Goal: Find specific page/section: Find specific page/section

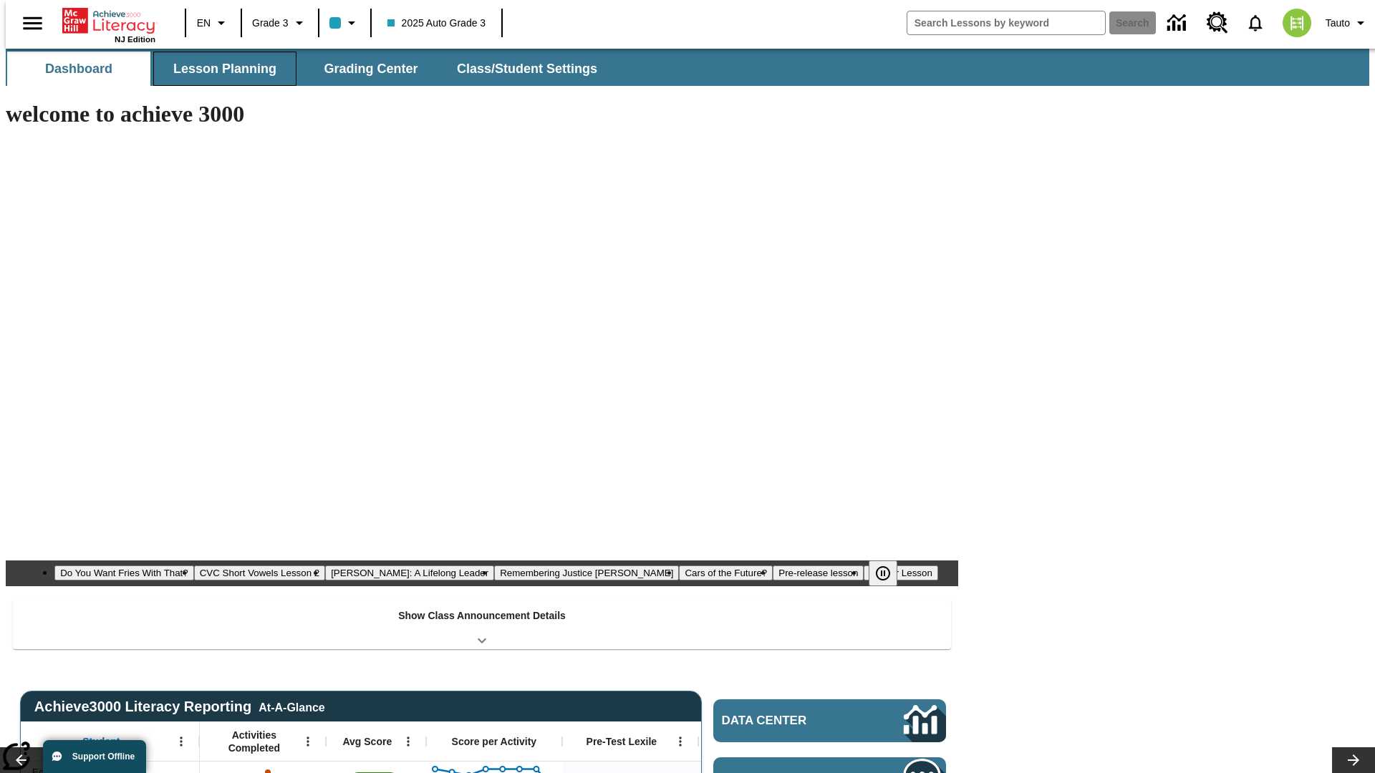
click at [219, 69] on span "Lesson Planning" at bounding box center [224, 69] width 103 height 16
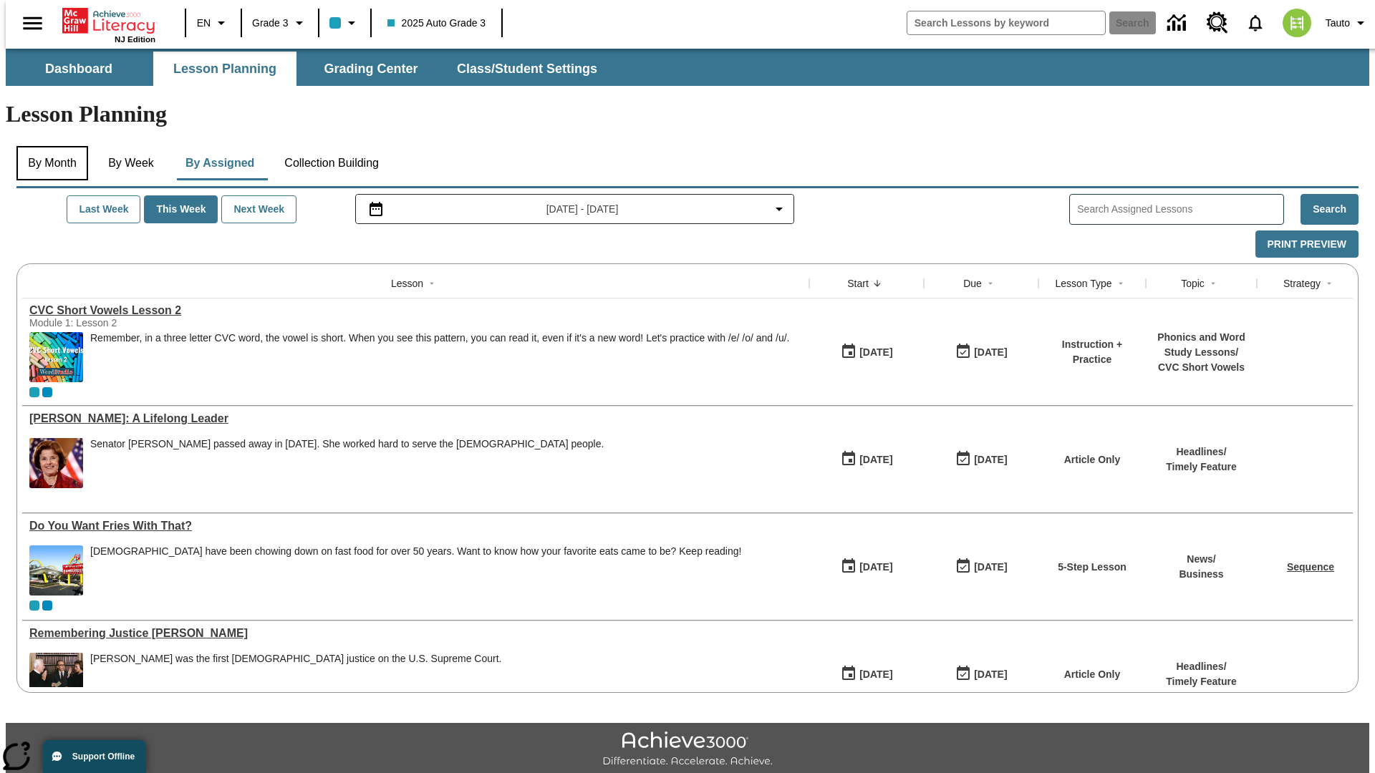
click at [48, 146] on button "By Month" at bounding box center [52, 163] width 72 height 34
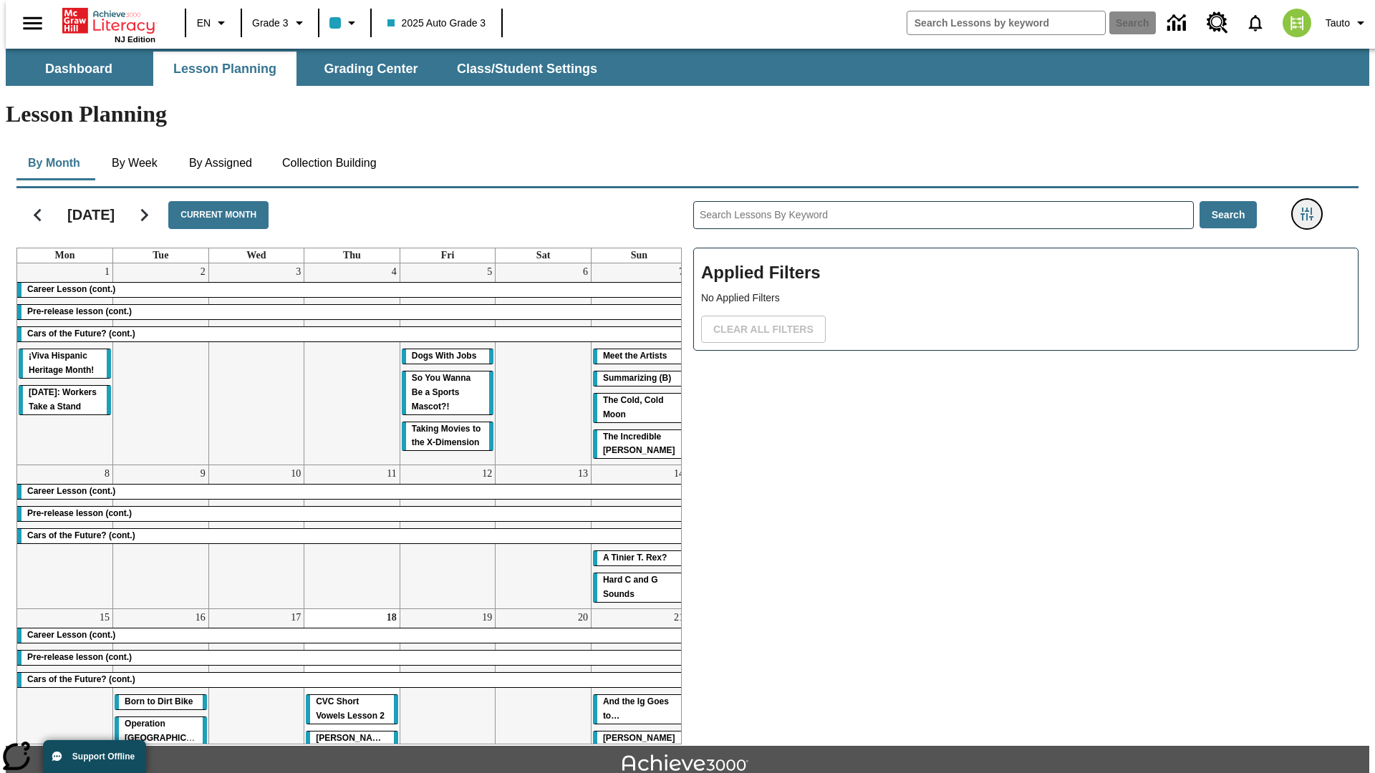
click at [1311, 208] on icon "Filters Side menu" at bounding box center [1306, 214] width 13 height 13
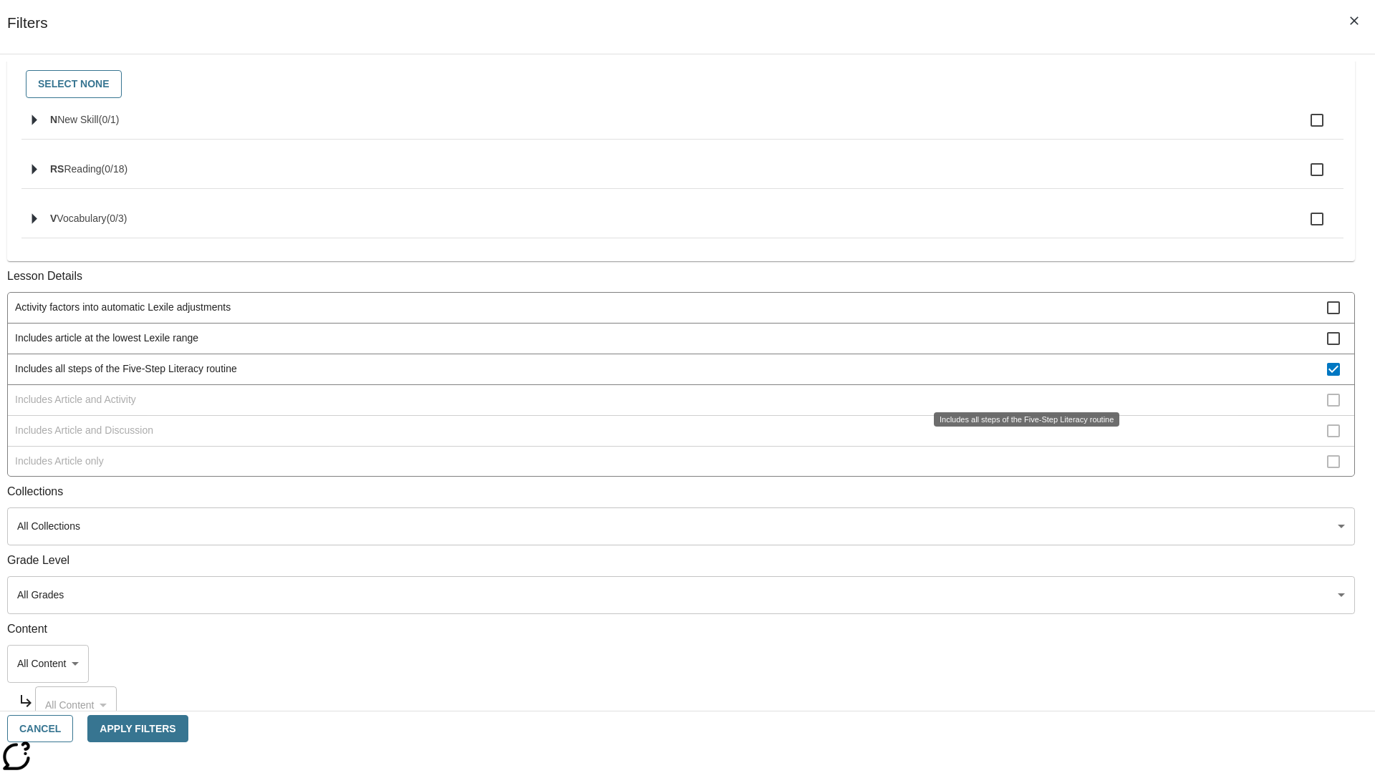
click at [1021, 377] on span "Includes all steps of the Five-Step Literacy routine" at bounding box center [671, 369] width 1312 height 15
checkbox input "false"
click at [1021, 427] on div "Includes all steps of the Five-Step Literacy routine" at bounding box center [1026, 419] width 185 height 14
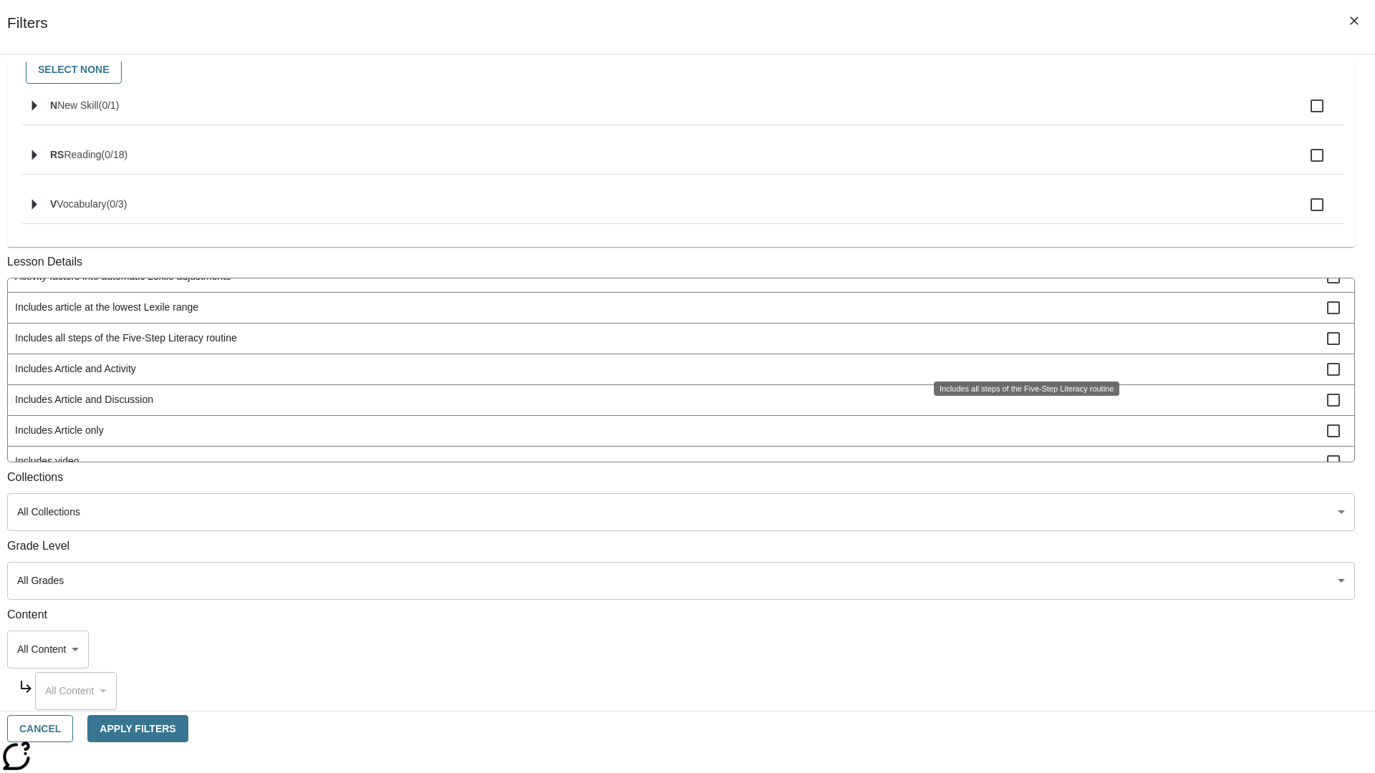
click at [1020, 362] on span "Includes Article and Activity" at bounding box center [671, 369] width 1312 height 15
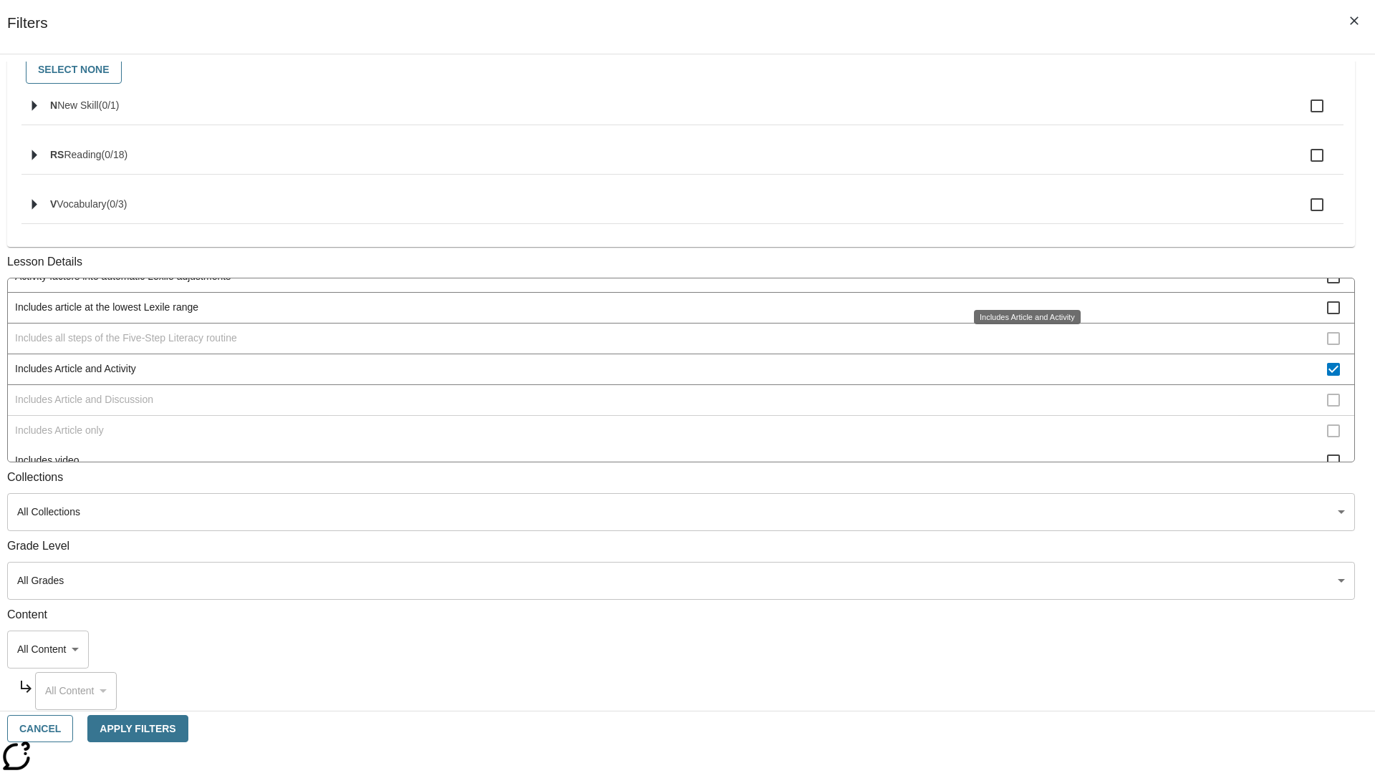
scroll to position [596, 1]
click at [1020, 284] on span "Includes Article and Activity" at bounding box center [671, 282] width 1312 height 15
checkbox input "false"
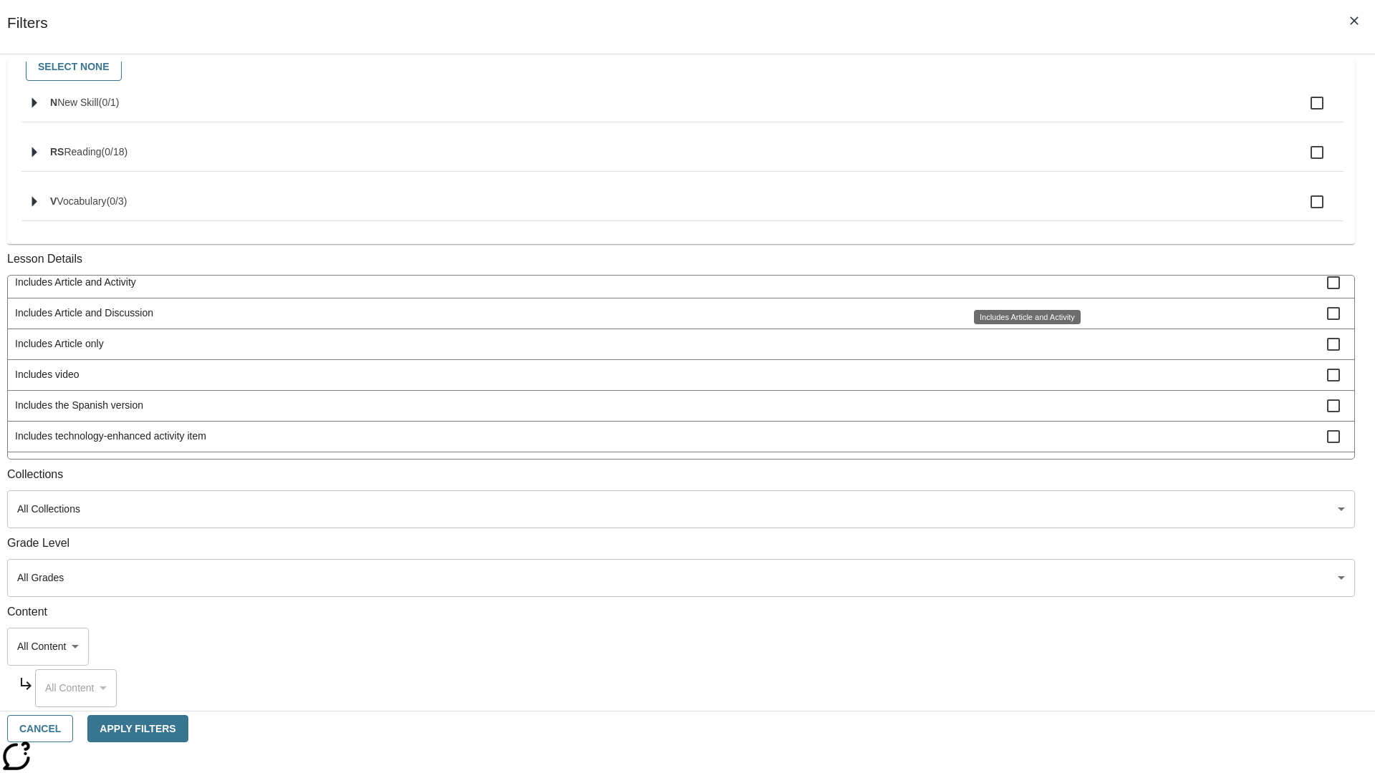
click at [1021, 324] on div "Includes Article and Activity" at bounding box center [1027, 317] width 107 height 14
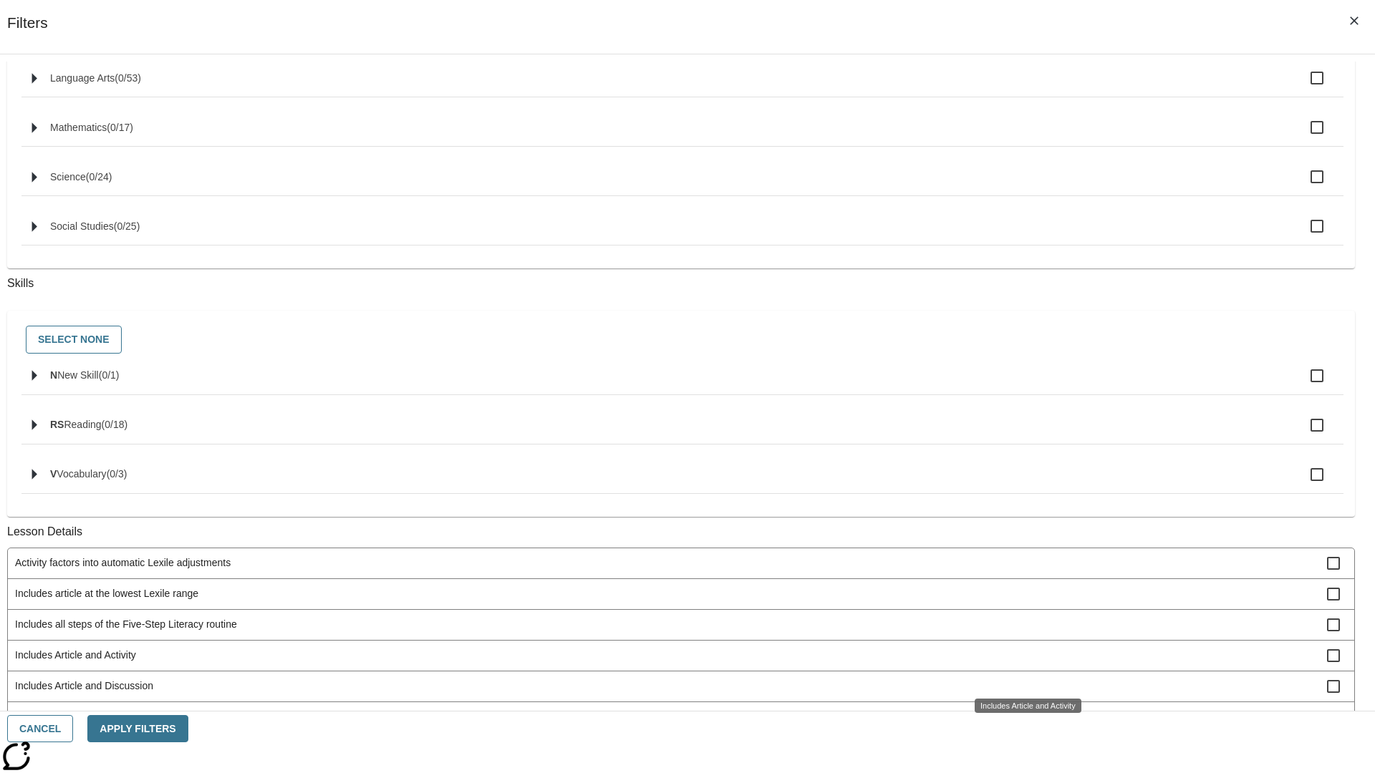
click at [1021, 699] on div "Includes Article and Activity" at bounding box center [1027, 706] width 107 height 14
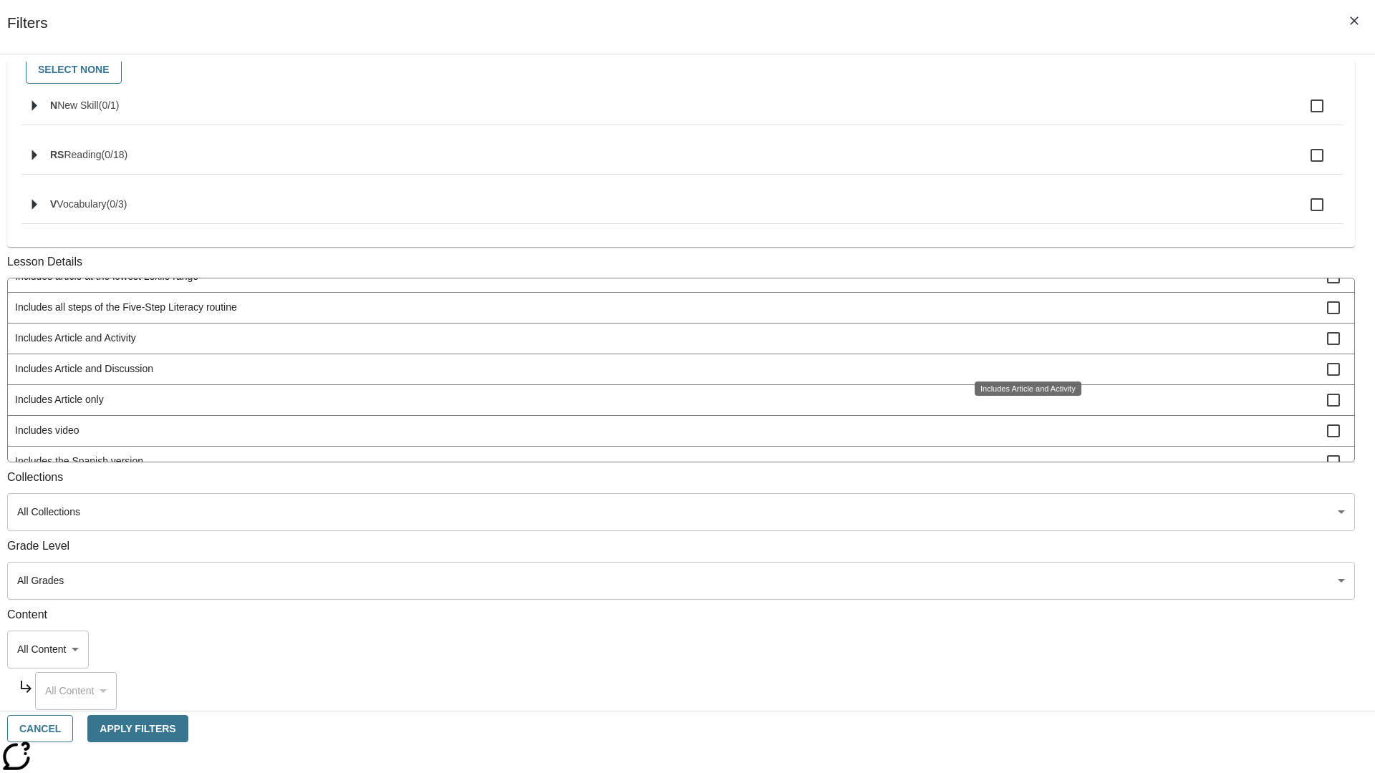
click at [1020, 362] on span "Includes Article and Discussion" at bounding box center [671, 369] width 1312 height 15
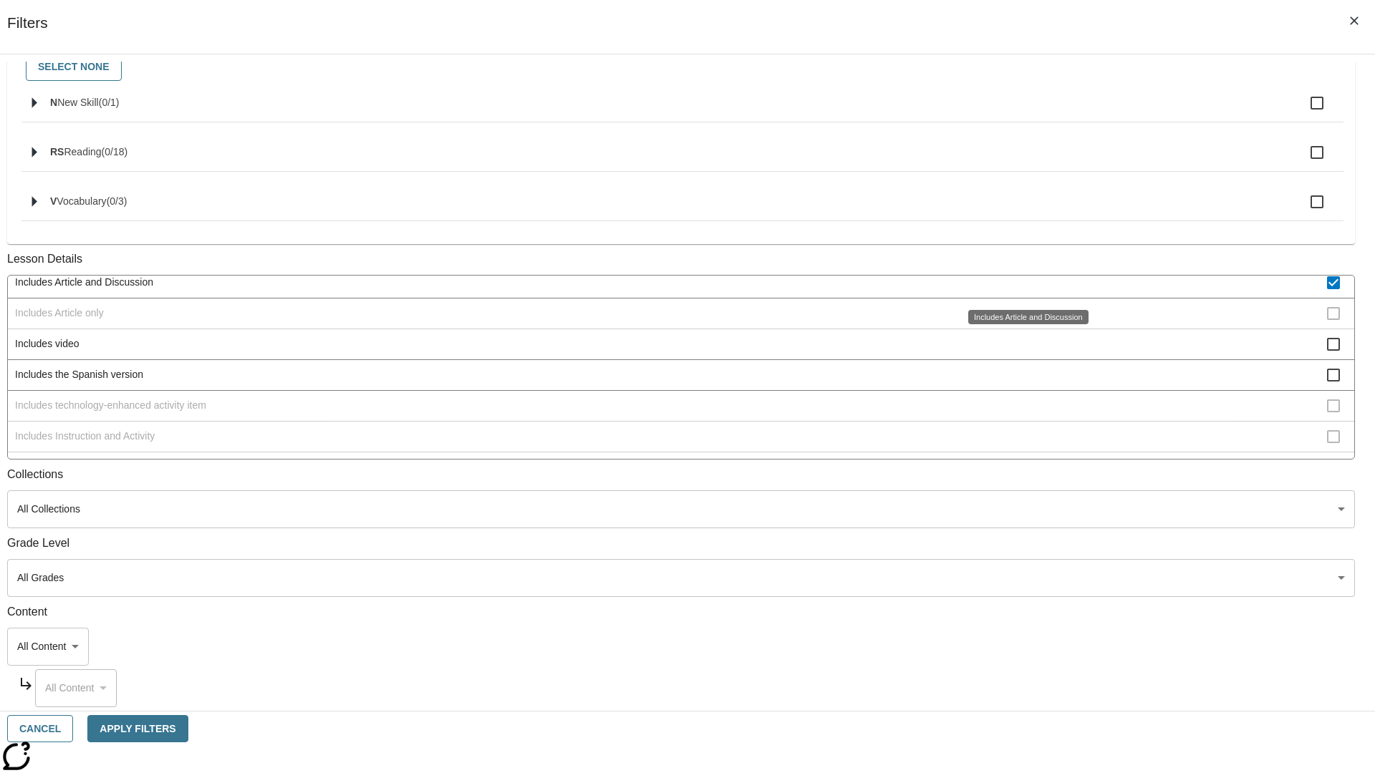
click at [1020, 284] on span "Includes Article and Discussion" at bounding box center [671, 282] width 1312 height 15
checkbox input "false"
click at [1021, 324] on div "Includes Article and Discussion" at bounding box center [1028, 317] width 120 height 14
click at [1021, 321] on span "Includes Article only" at bounding box center [671, 313] width 1312 height 15
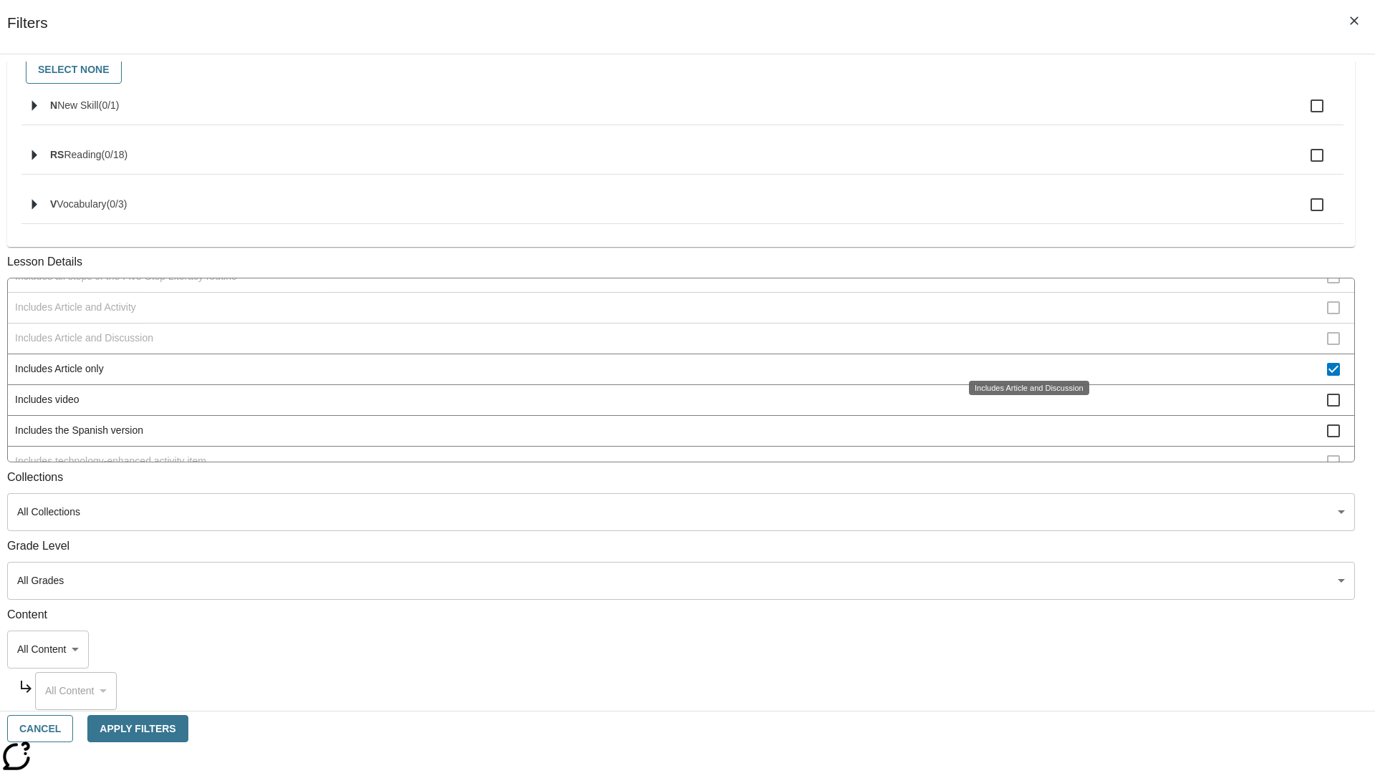
click at [1021, 377] on span "Includes Article only" at bounding box center [671, 369] width 1312 height 15
checkbox input "false"
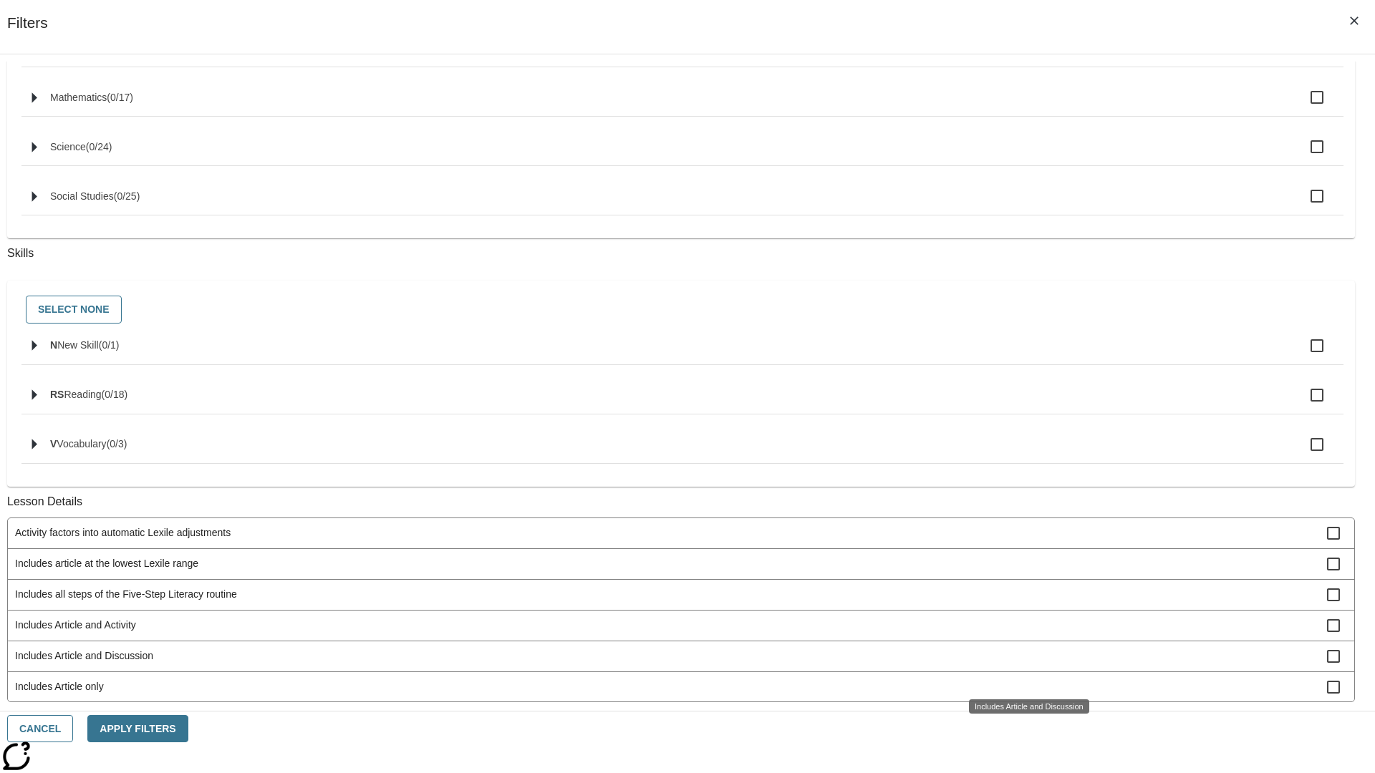
click at [1021, 772] on span "Includes technology-enhanced activity item" at bounding box center [671, 779] width 1312 height 15
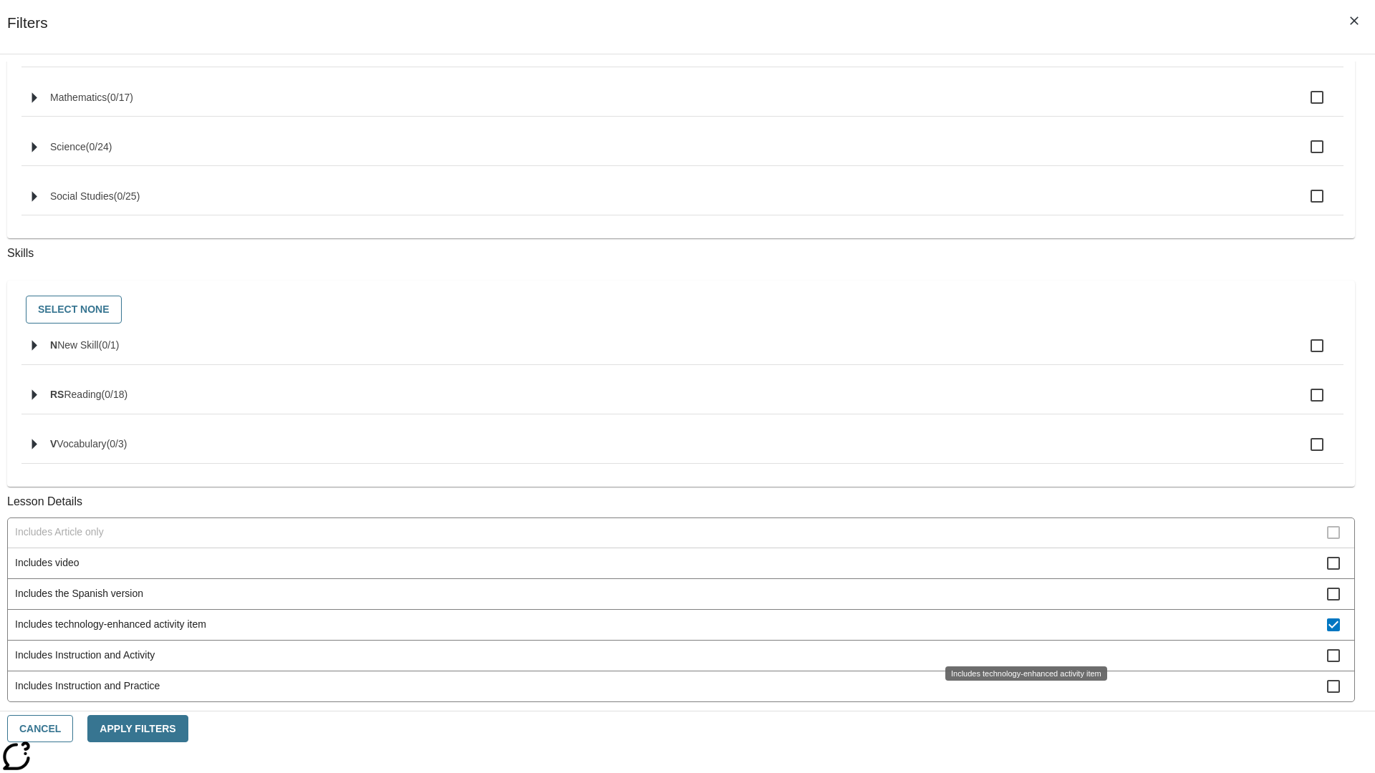
click at [1021, 632] on span "Includes technology-enhanced activity item" at bounding box center [671, 624] width 1312 height 15
checkbox input "false"
click at [1021, 648] on span "Includes Instruction and Activity" at bounding box center [671, 655] width 1312 height 15
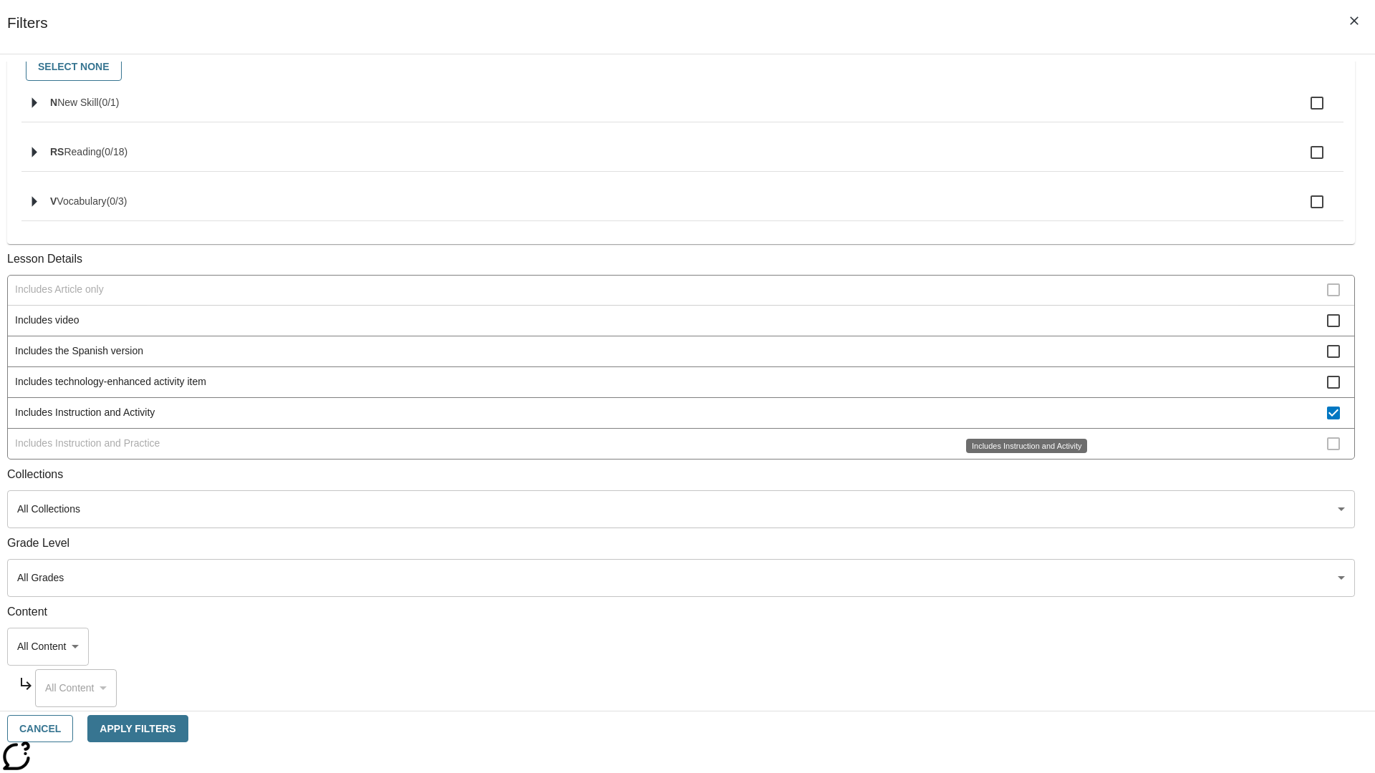
click at [1021, 412] on span "Includes Instruction and Activity" at bounding box center [671, 412] width 1312 height 15
checkbox input "false"
click at [1021, 451] on span "Includes Instruction and Practice" at bounding box center [671, 443] width 1312 height 15
checkbox input "true"
